Goal: Task Accomplishment & Management: Complete application form

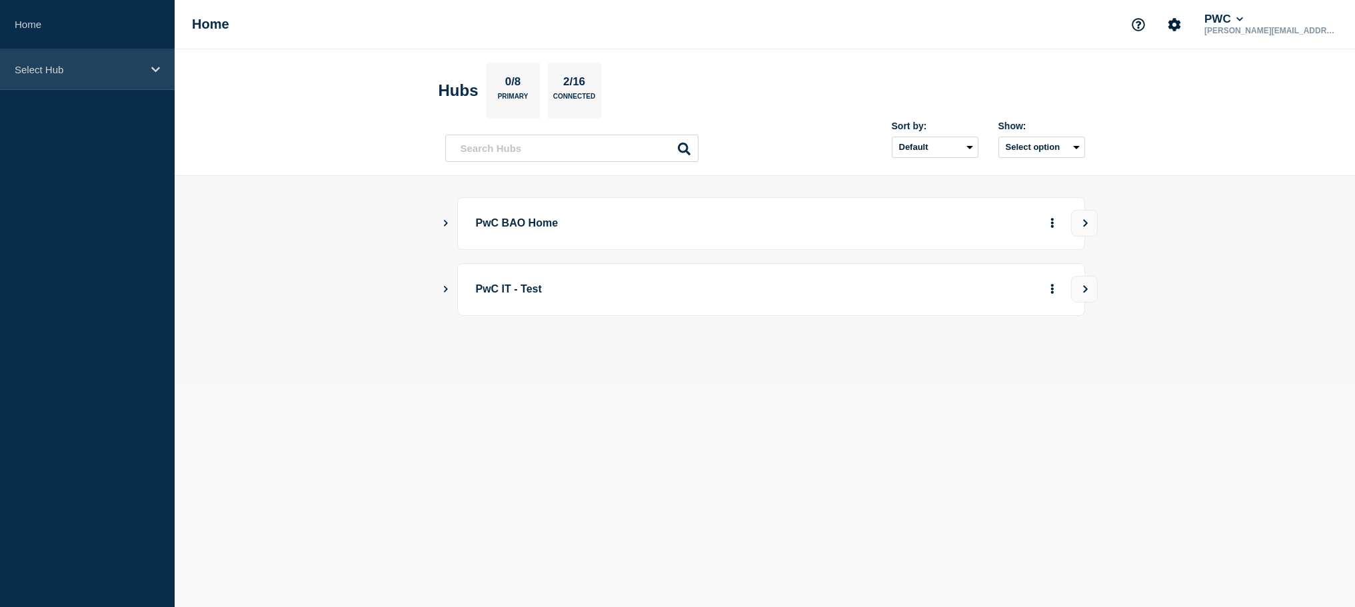
click at [77, 71] on p "Select Hub" at bounding box center [79, 69] width 128 height 11
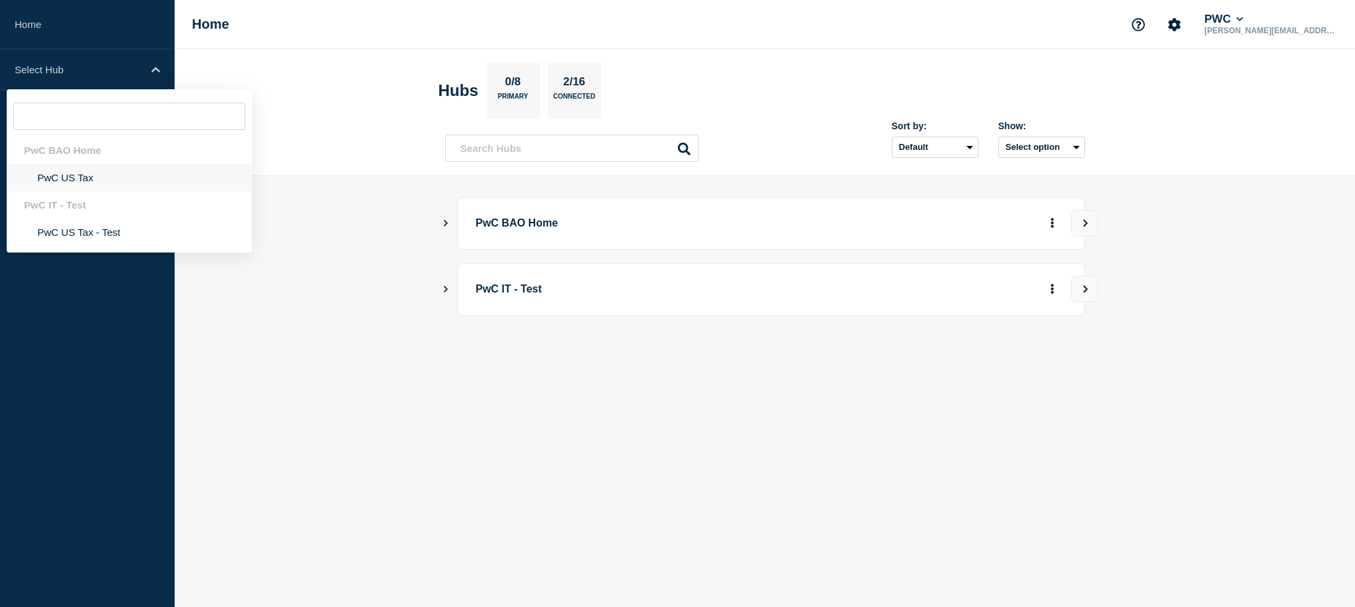
click at [59, 175] on li "PwC US Tax" at bounding box center [129, 177] width 245 height 27
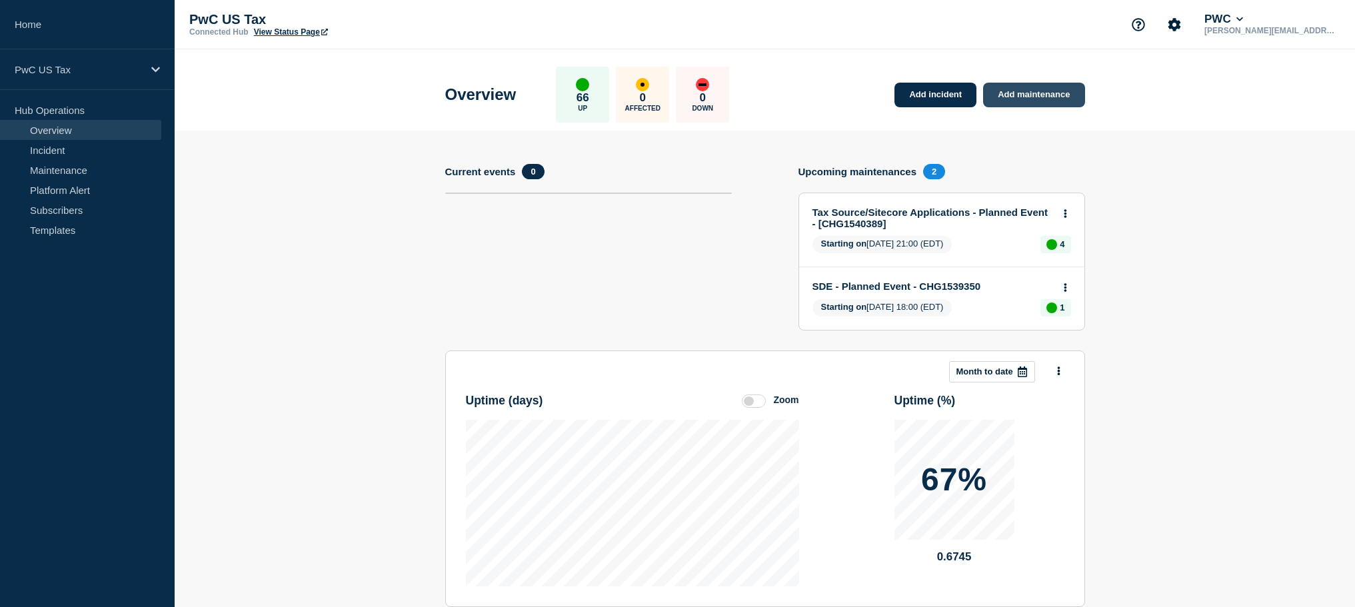
click at [1021, 101] on link "Add maintenance" at bounding box center [1033, 95] width 101 height 25
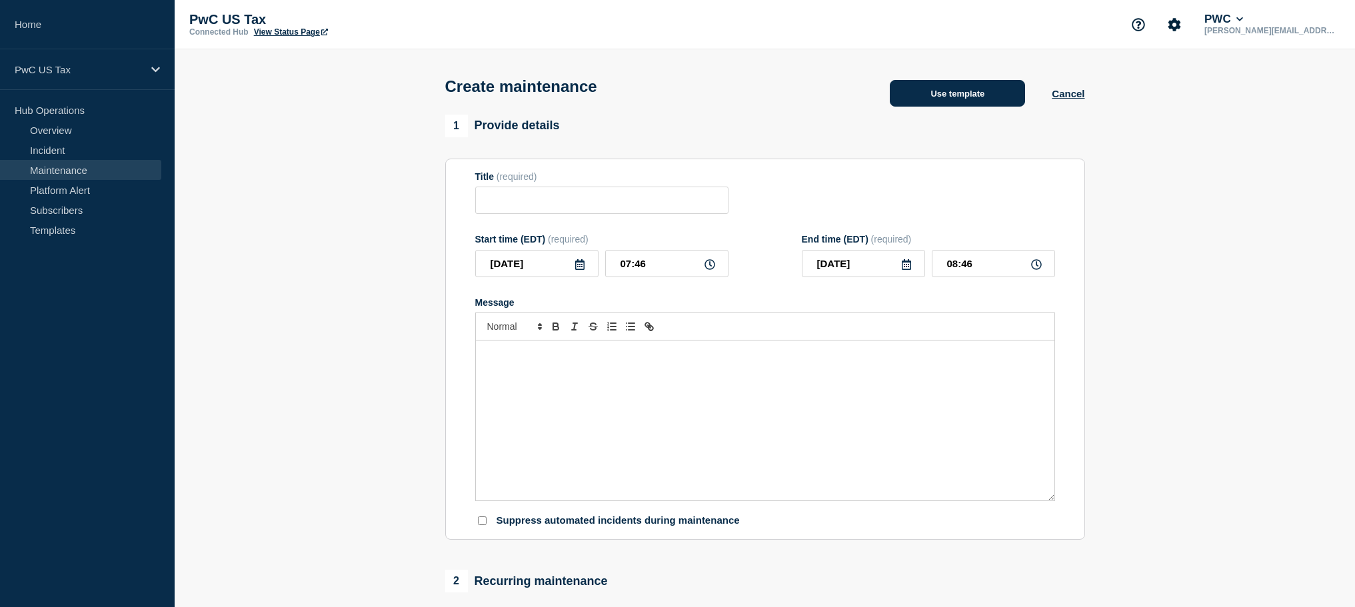
click at [923, 95] on button "Use template" at bounding box center [956, 93] width 135 height 27
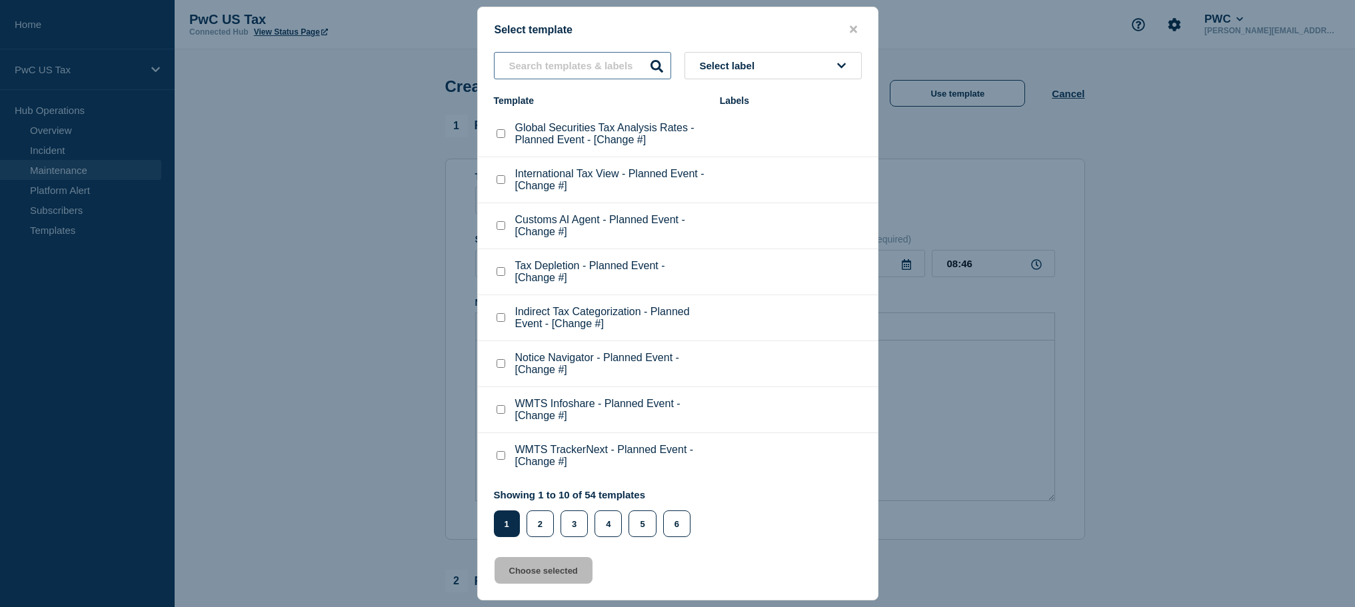
click at [569, 61] on input "text" at bounding box center [582, 65] width 177 height 27
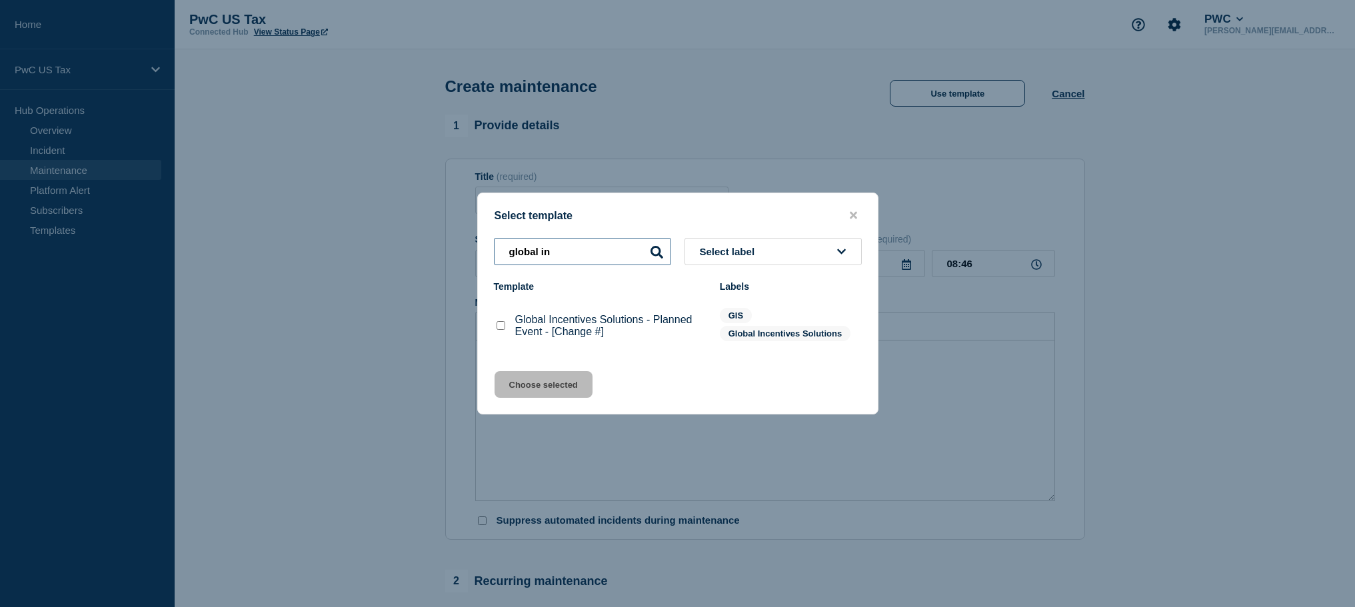
type input "global in"
click at [497, 325] on checkbox"] "Global Incentives Solutions - Planned Event - [Change #] checkbox" at bounding box center [500, 325] width 9 height 9
checkbox checkbox"] "true"
click at [512, 385] on button "Choose selected" at bounding box center [543, 384] width 98 height 27
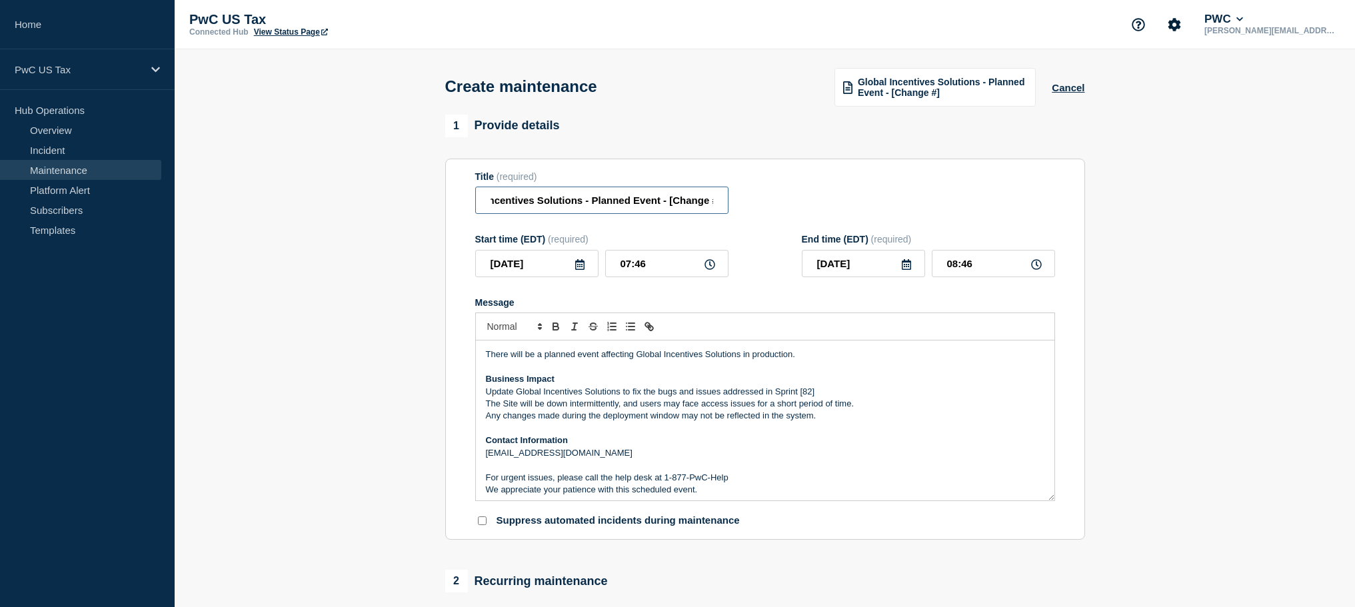
scroll to position [0, 39]
drag, startPoint x: 666, startPoint y: 207, endPoint x: 708, endPoint y: 205, distance: 41.4
click at [708, 205] on input "Global Incentives Solutions - Planned Event - [Change #]" at bounding box center [601, 200] width 253 height 27
paste input "HG1541160"
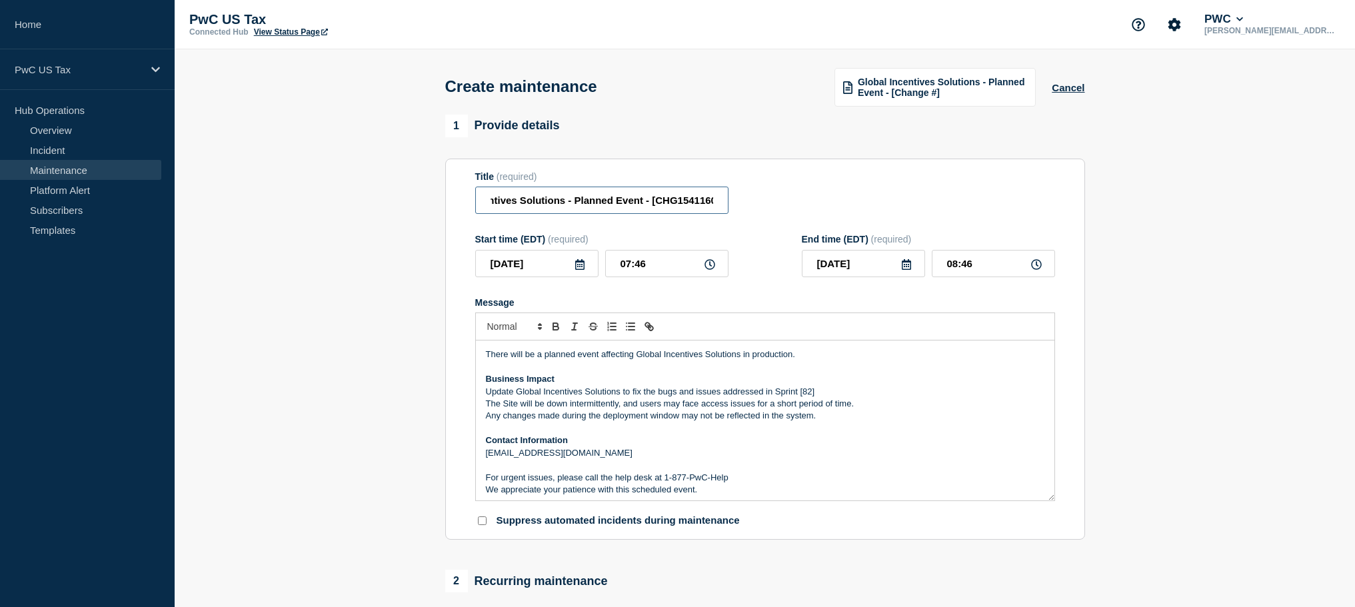
type input "Global Incentives Solutions - Planned Event - [CHG1541160]"
drag, startPoint x: 621, startPoint y: 280, endPoint x: 627, endPoint y: 277, distance: 6.9
click at [622, 277] on input "07:46" at bounding box center [666, 263] width 123 height 27
drag, startPoint x: 613, startPoint y: 273, endPoint x: 678, endPoint y: 276, distance: 65.4
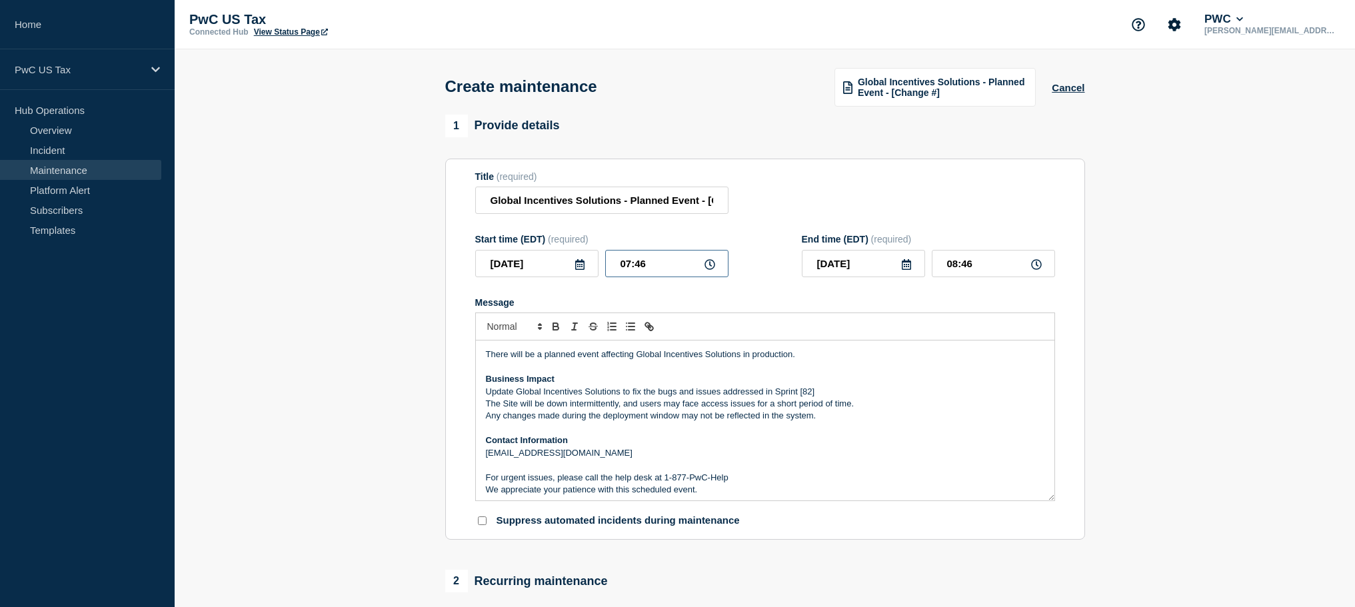
click at [678, 276] on input "07:46" at bounding box center [666, 263] width 123 height 27
type input "21:__"
type input "00__-__-__"
click at [638, 276] on input "21:__" at bounding box center [666, 263] width 123 height 27
click at [637, 274] on input "21:__" at bounding box center [666, 263] width 123 height 27
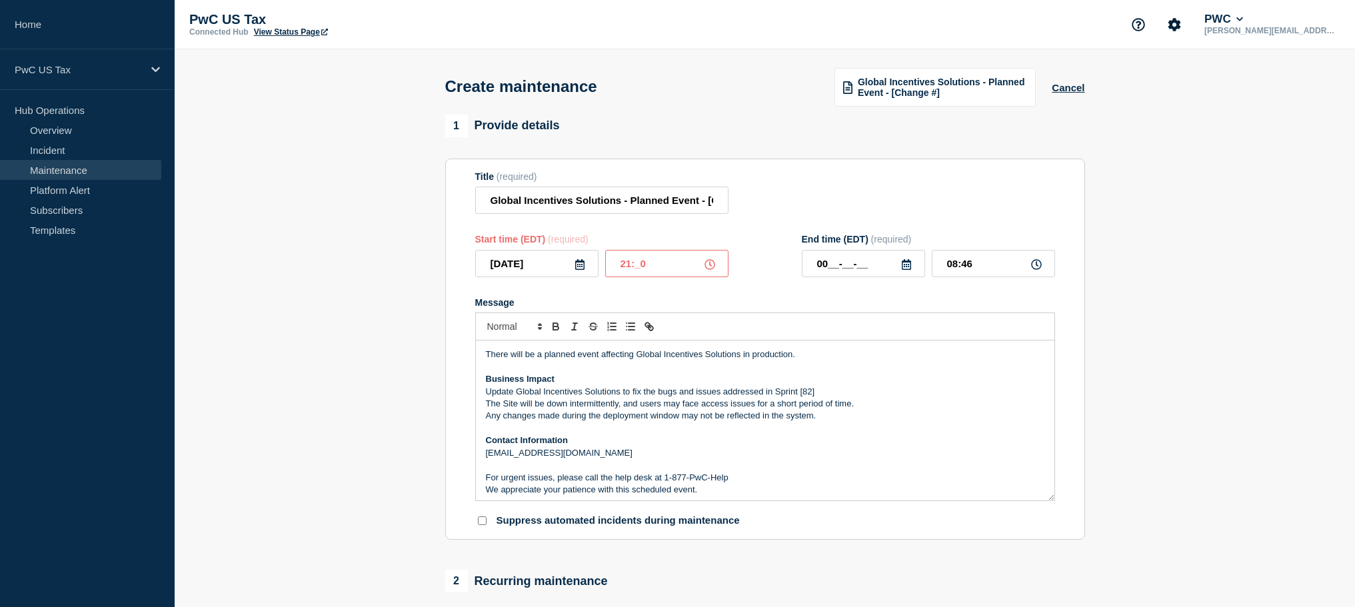
click at [640, 274] on input "21:_0" at bounding box center [666, 263] width 123 height 27
click at [636, 277] on input "21:_0" at bounding box center [666, 263] width 123 height 27
type input "21:00"
type input "22:00"
click at [905, 270] on icon at bounding box center [905, 264] width 9 height 11
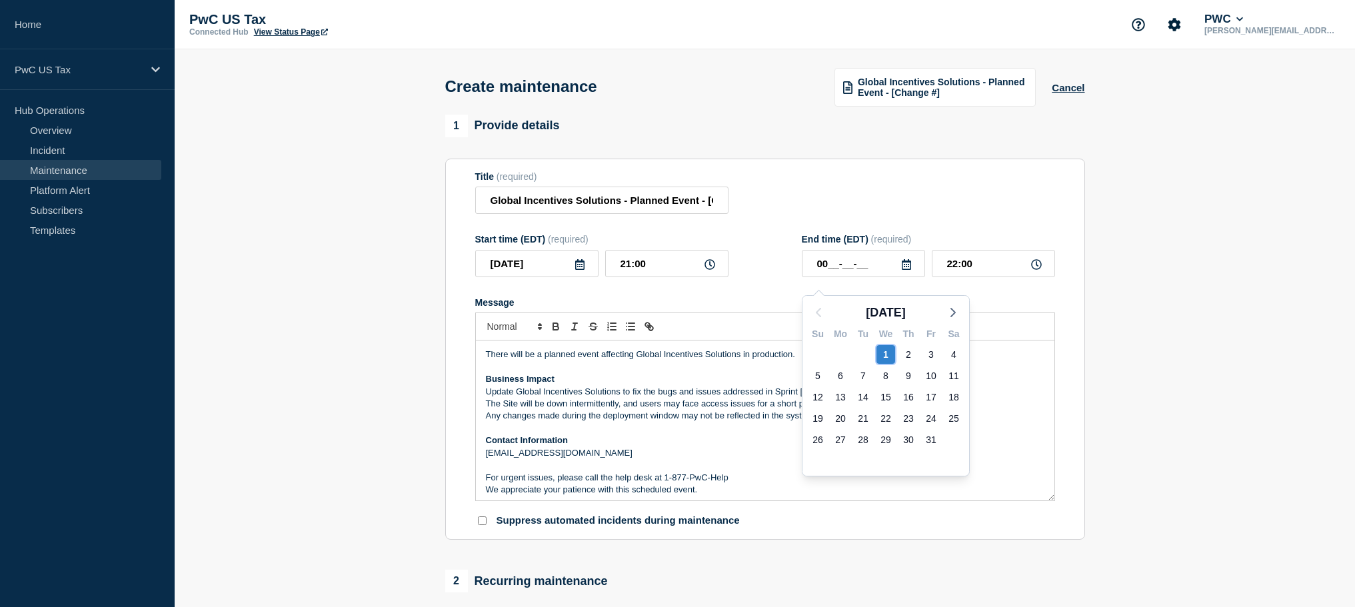
drag, startPoint x: 884, startPoint y: 353, endPoint x: 886, endPoint y: 340, distance: 13.5
click at [884, 352] on div "1" at bounding box center [885, 354] width 19 height 19
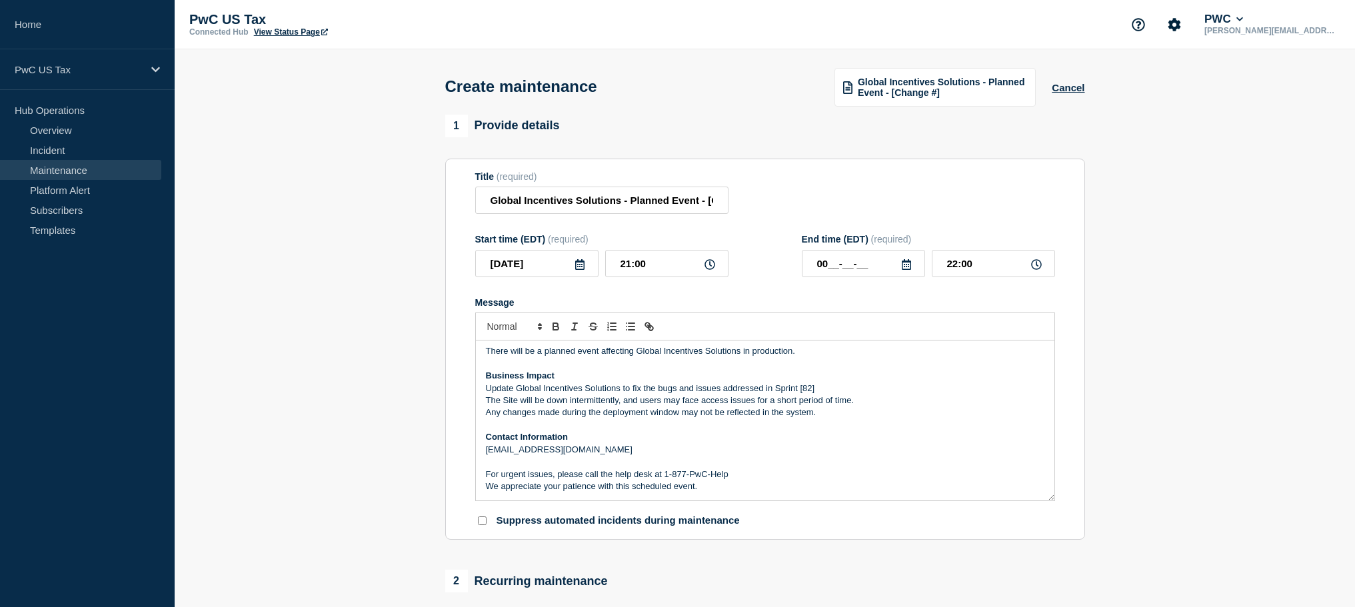
click at [909, 270] on icon at bounding box center [906, 264] width 11 height 11
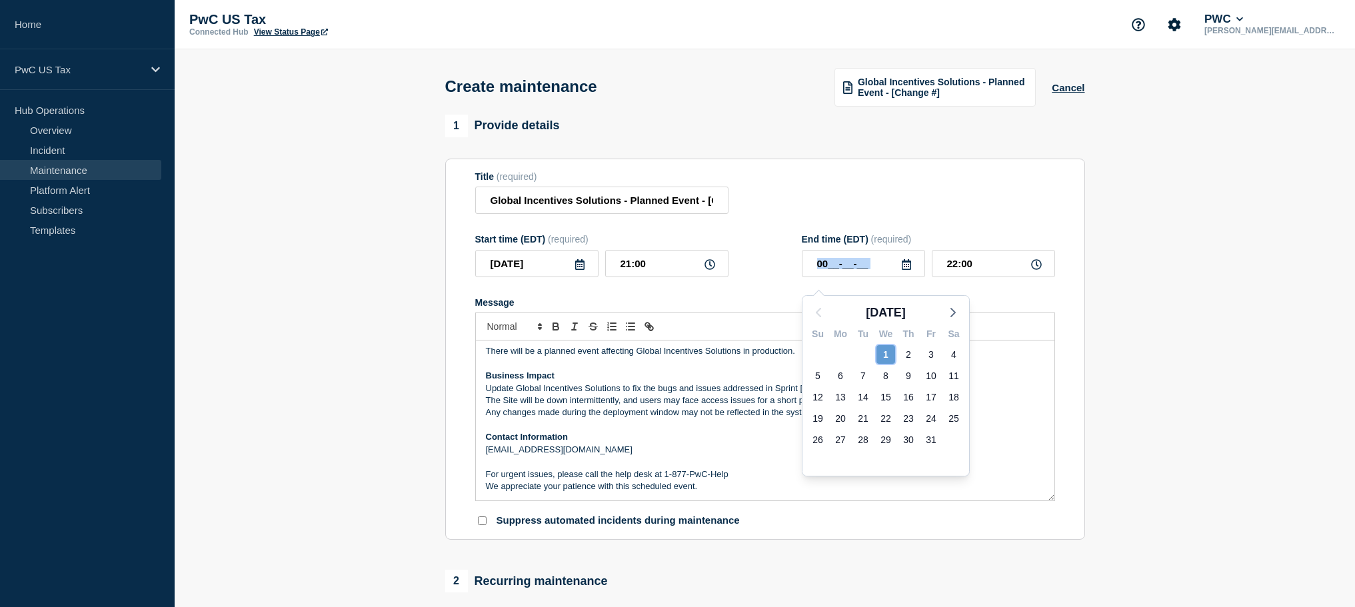
click at [885, 356] on div "1" at bounding box center [885, 354] width 19 height 19
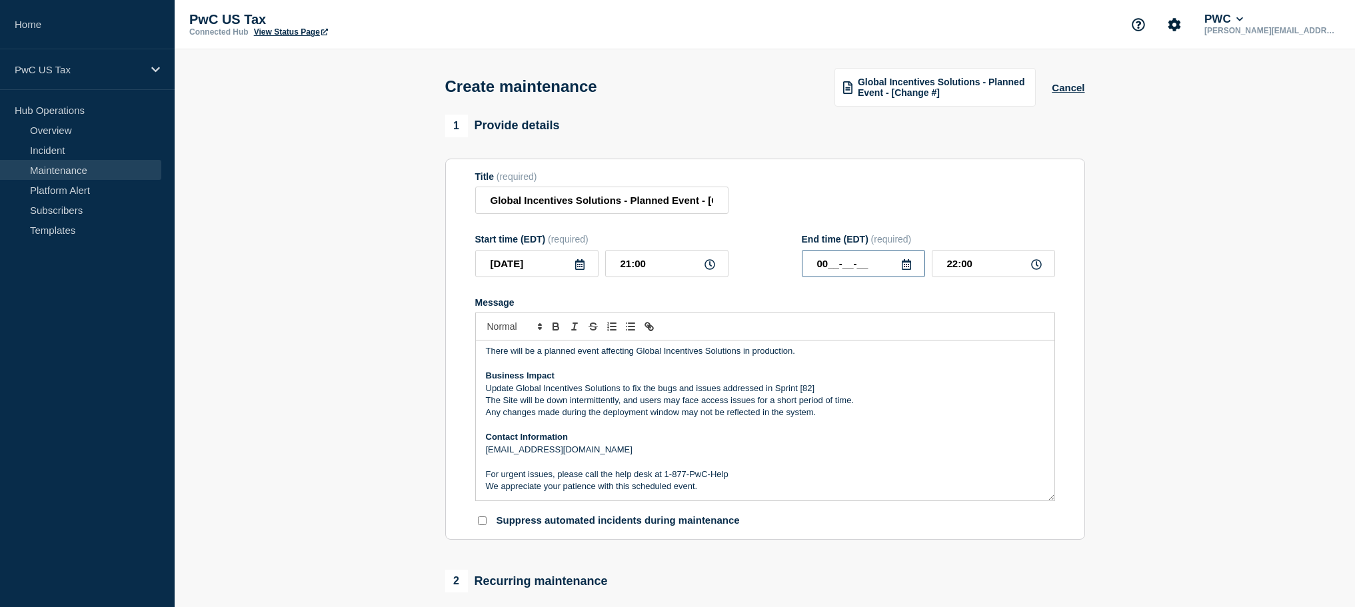
click at [860, 277] on input "00__-__-__" at bounding box center [863, 263] width 123 height 27
click at [880, 350] on div "1" at bounding box center [885, 354] width 19 height 19
click at [879, 350] on form "Title (required) Global Incentives Solutions - Planned Event - [CHG1541160] Sta…" at bounding box center [765, 349] width 580 height 356
click at [879, 340] on div at bounding box center [765, 326] width 580 height 28
click at [903, 270] on icon at bounding box center [905, 264] width 9 height 11
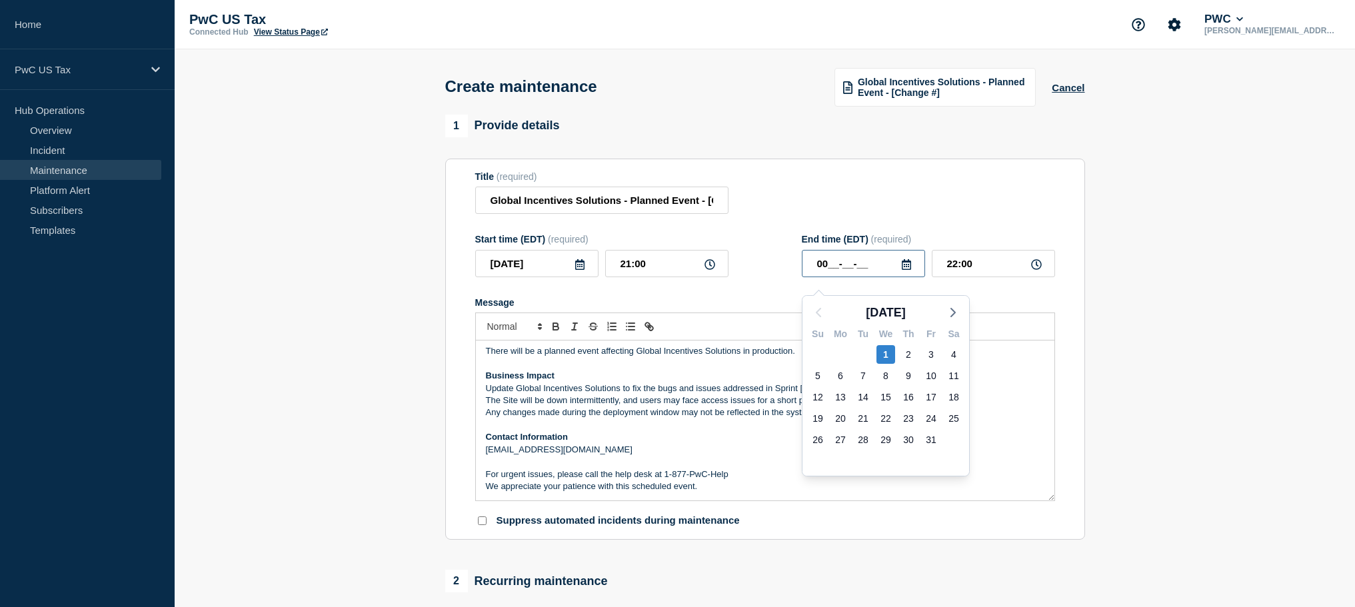
drag, startPoint x: 833, startPoint y: 276, endPoint x: 809, endPoint y: 273, distance: 24.9
click at [809, 273] on input "00__-__-__" at bounding box center [863, 263] width 123 height 27
type input "____-__-__"
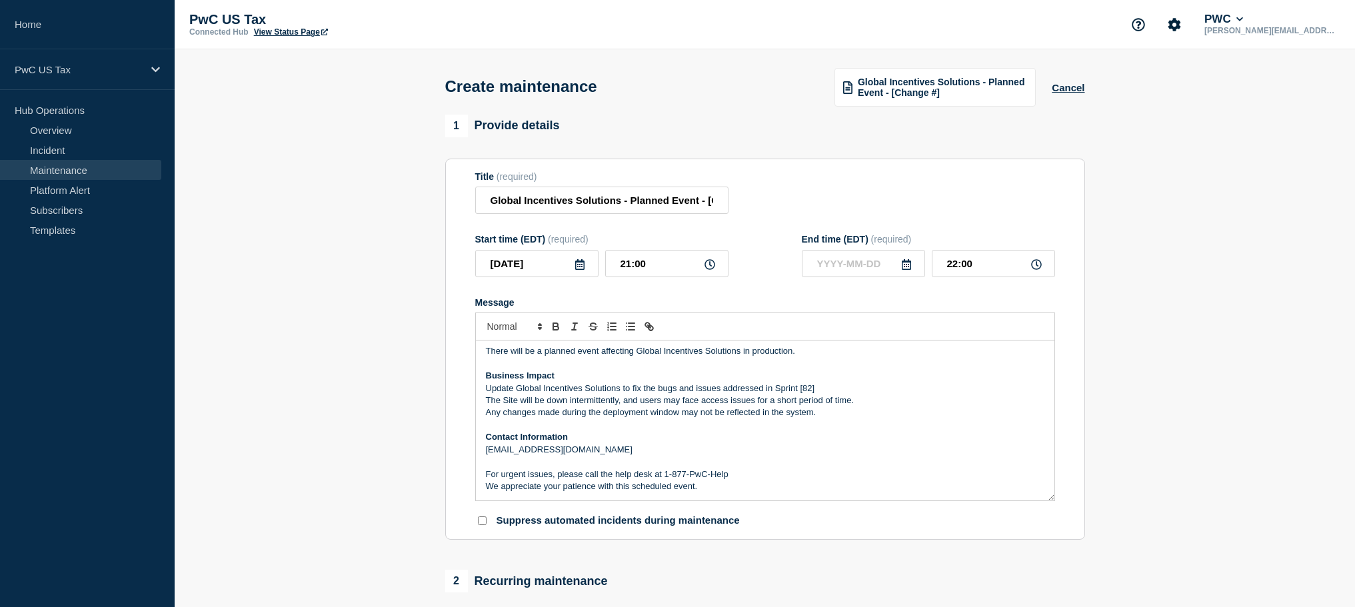
click at [906, 270] on icon at bounding box center [906, 264] width 11 height 11
click at [891, 355] on div "1" at bounding box center [885, 354] width 19 height 19
click at [903, 270] on icon at bounding box center [905, 264] width 9 height 11
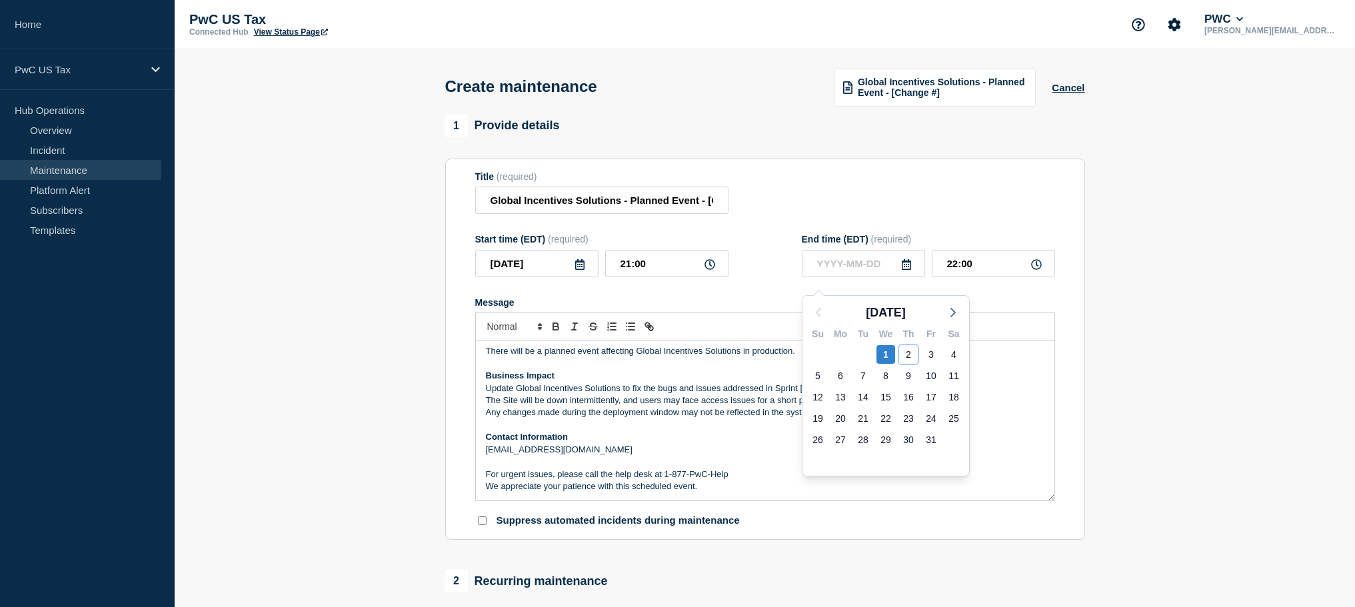
click at [905, 347] on div "2" at bounding box center [908, 354] width 19 height 19
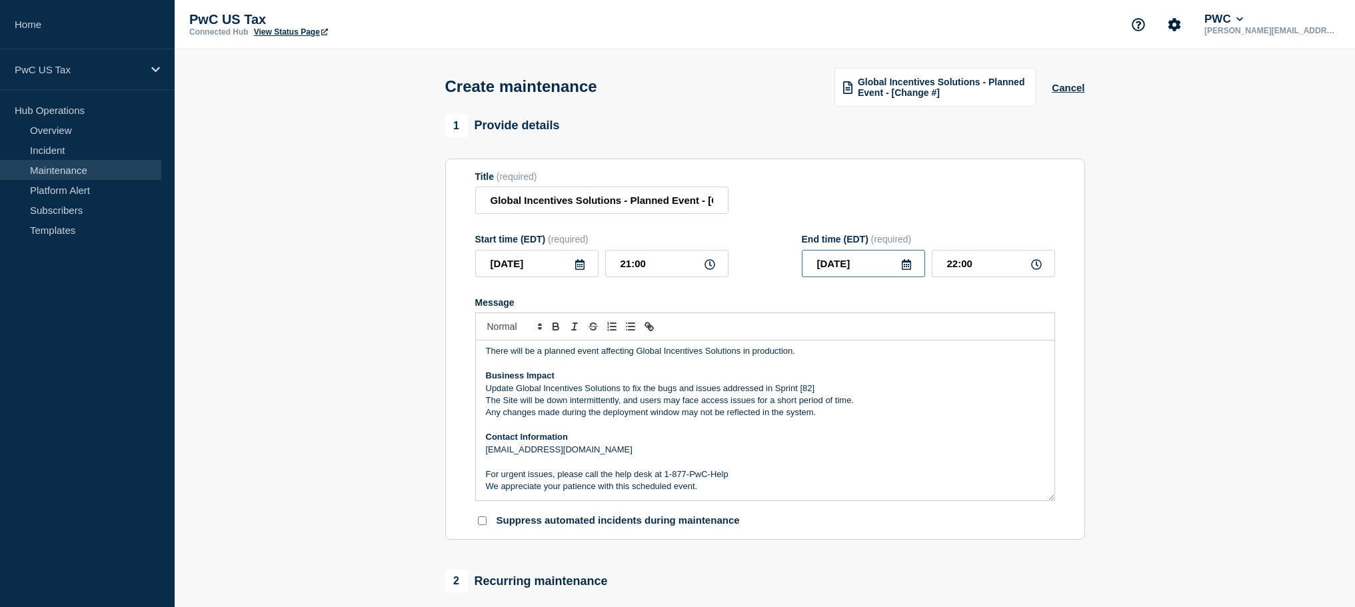
click at [866, 274] on input "[DATE]" at bounding box center [863, 263] width 123 height 27
type input "[DATE]"
click at [1084, 345] on div "1 Provide details Title (required) Global Incentives Solutions - Planned Event …" at bounding box center [764, 612] width 655 height 995
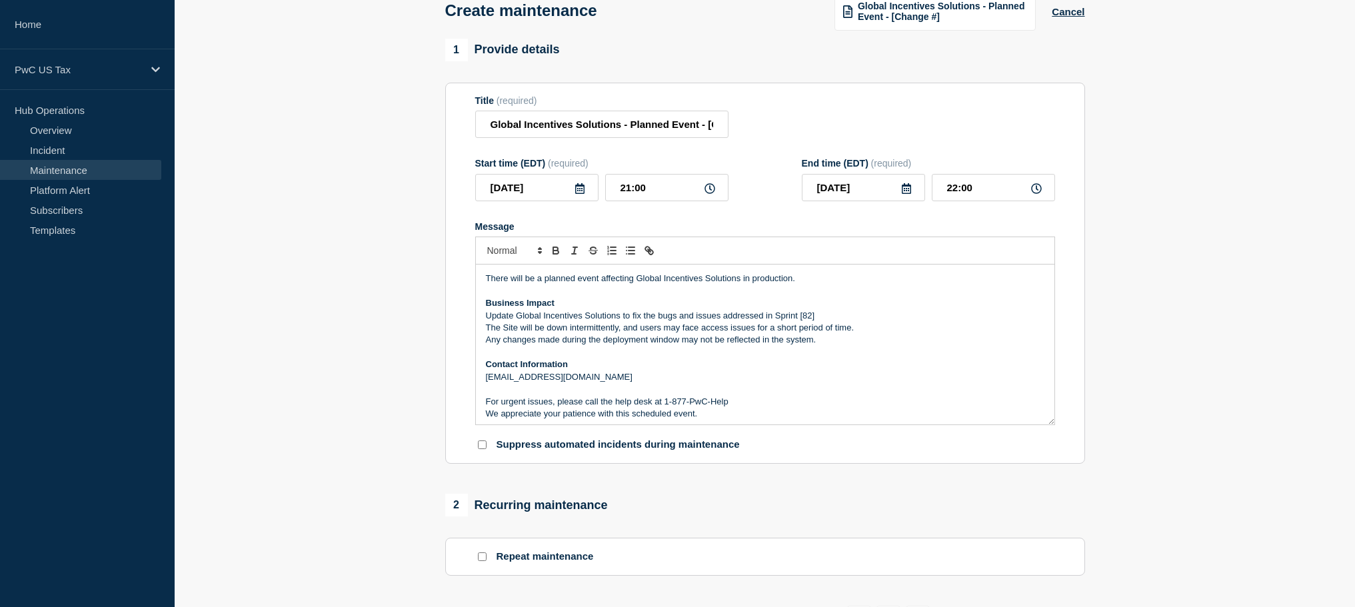
drag, startPoint x: 776, startPoint y: 329, endPoint x: 814, endPoint y: 328, distance: 38.0
click at [810, 322] on p "Update Global Incentives Solutions to fix the bugs and issues addressed in Spri…" at bounding box center [765, 316] width 558 height 12
drag, startPoint x: 805, startPoint y: 329, endPoint x: 775, endPoint y: 329, distance: 30.0
click at [775, 322] on p "Update Global Incentives Solutions to fix the bugs and issues addressed in Spri…" at bounding box center [765, 316] width 558 height 12
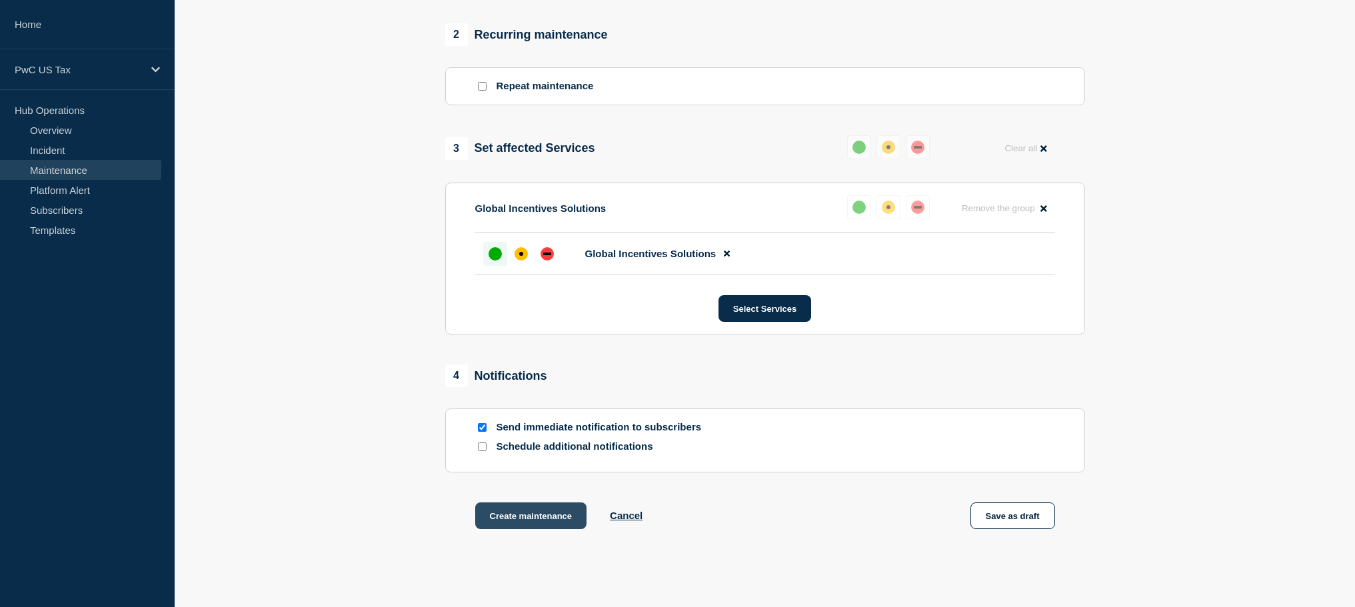
scroll to position [548, 0]
drag, startPoint x: 503, startPoint y: 538, endPoint x: 446, endPoint y: 506, distance: 65.0
click at [502, 528] on button "Create maintenance" at bounding box center [531, 514] width 112 height 27
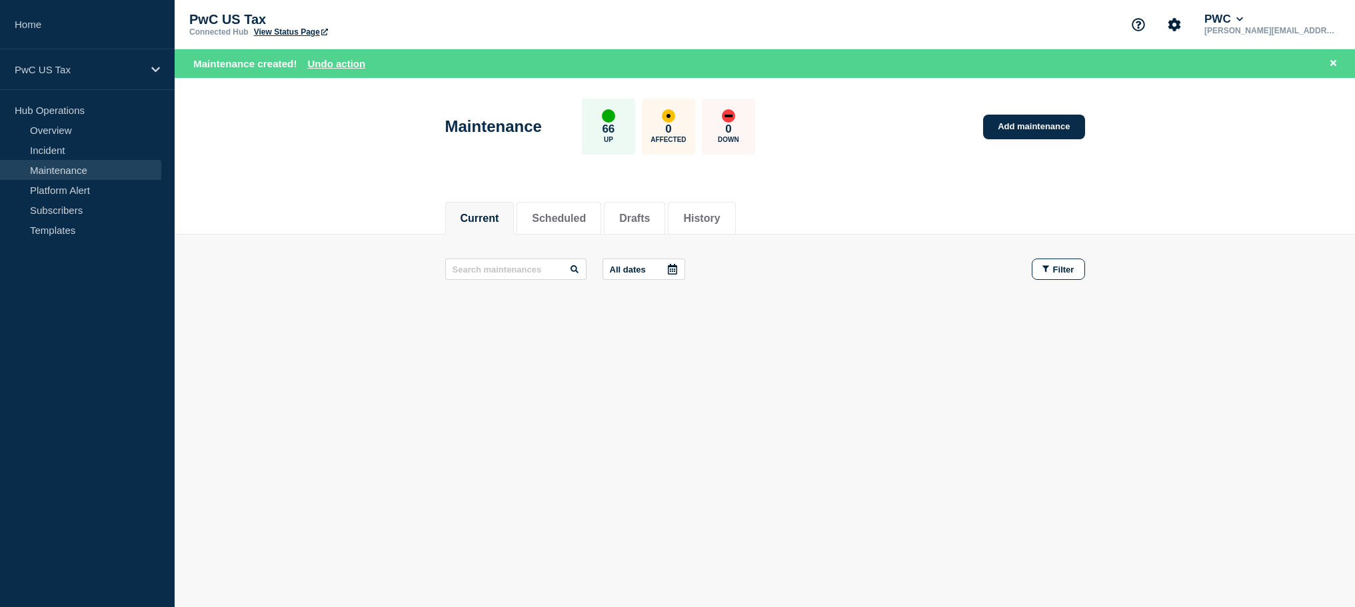
drag, startPoint x: 551, startPoint y: 216, endPoint x: 493, endPoint y: 237, distance: 61.8
click at [550, 216] on button "Scheduled" at bounding box center [559, 219] width 54 height 12
